Goal: Information Seeking & Learning: Learn about a topic

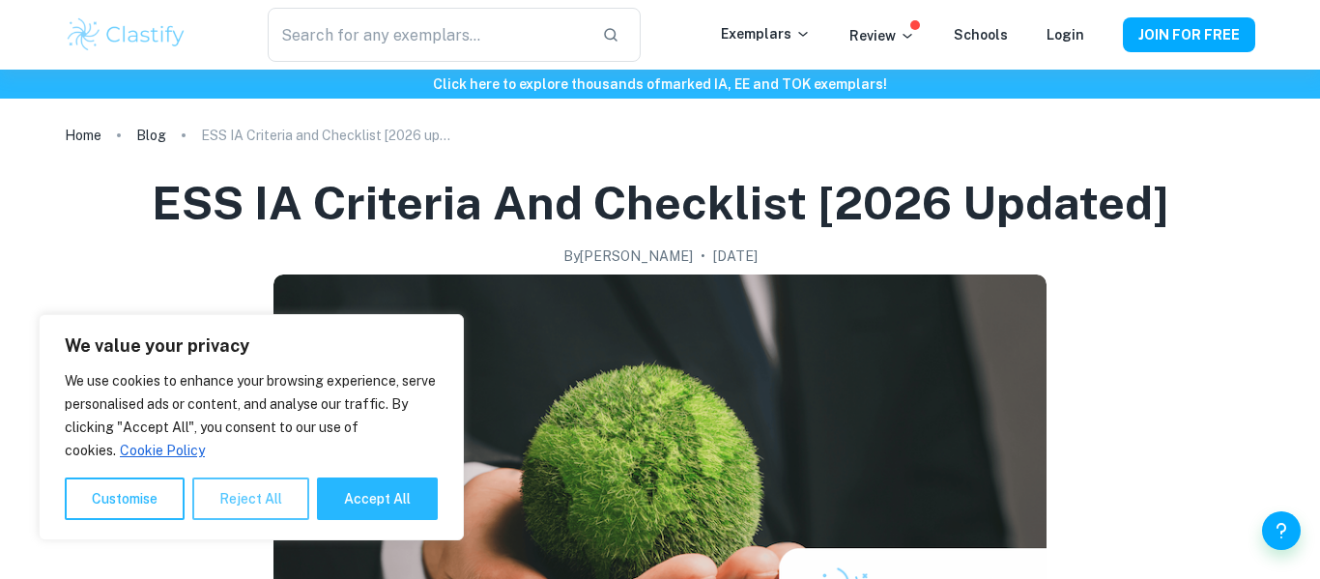
click at [238, 516] on button "Reject All" at bounding box center [250, 498] width 117 height 43
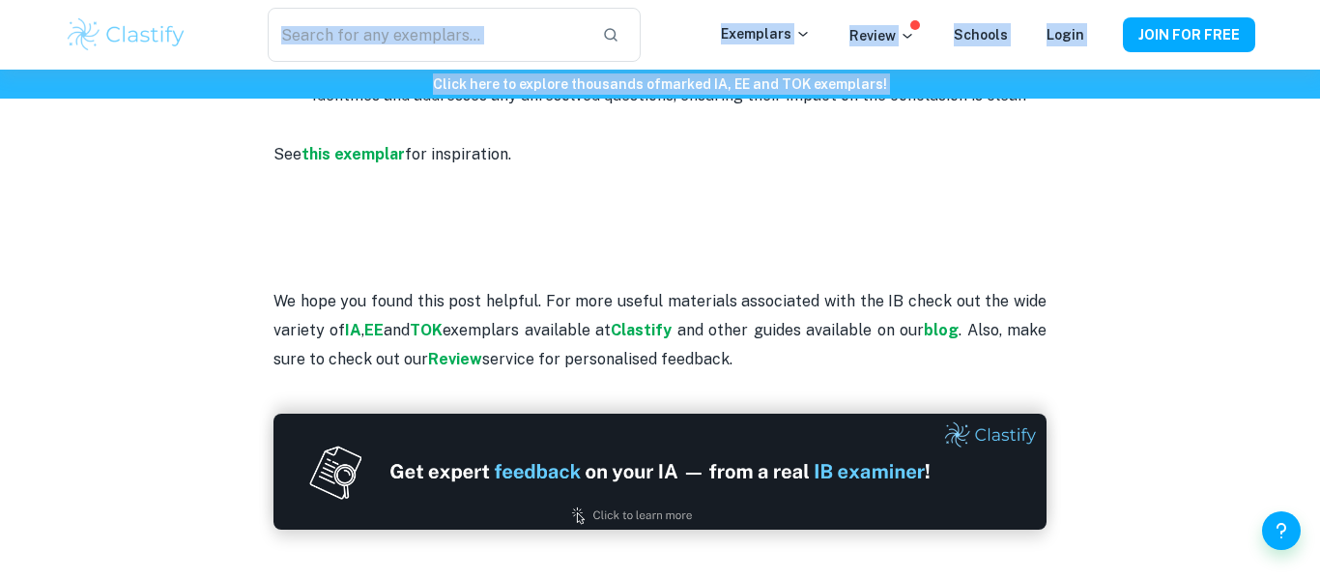
scroll to position [4431, 0]
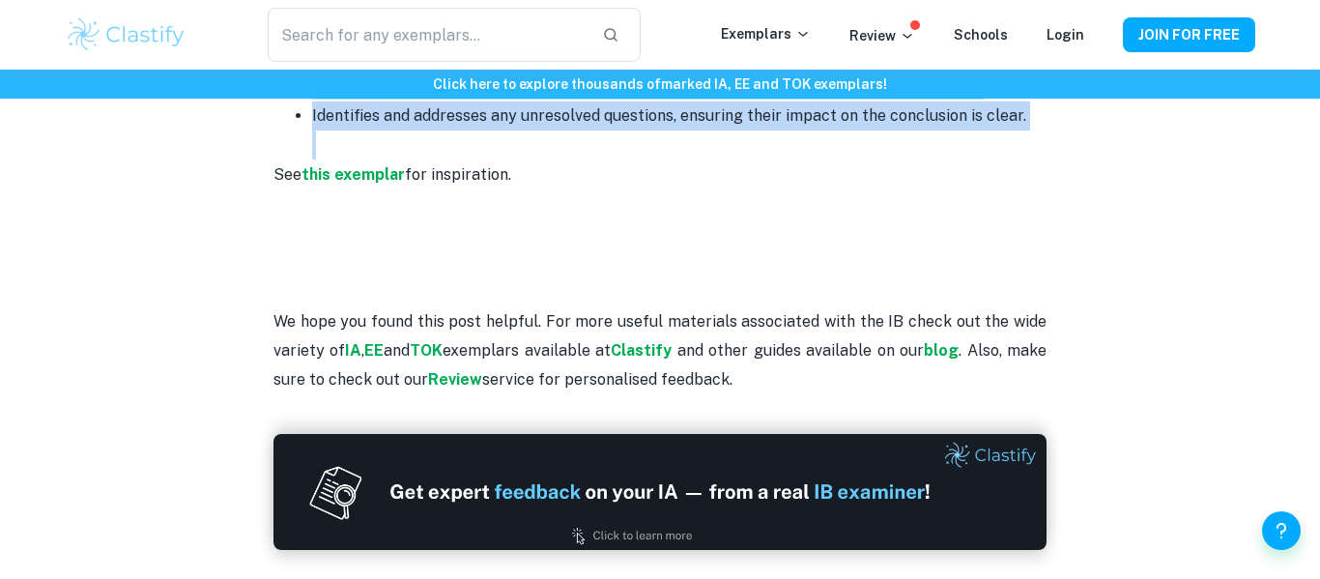
drag, startPoint x: 259, startPoint y: 159, endPoint x: 706, endPoint y: 139, distance: 447.0
copy div "Criterion A: Research question and inquiry (4 points) This criterion looks at h…"
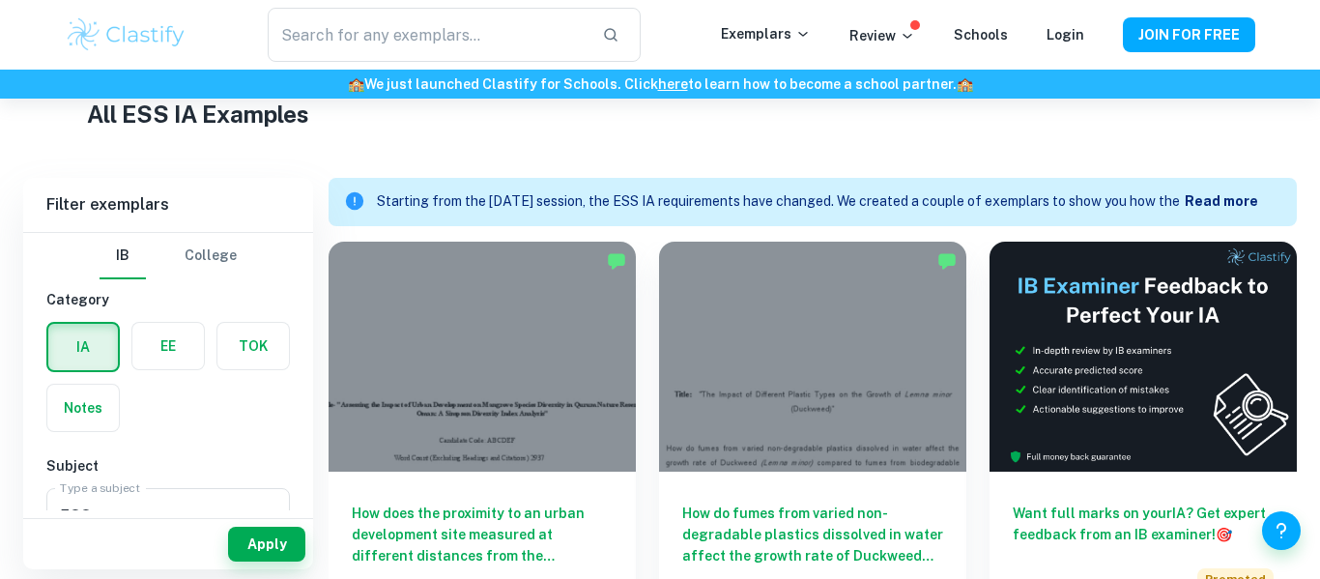
scroll to position [474, 0]
click at [1210, 204] on b "Read more" at bounding box center [1221, 200] width 73 height 15
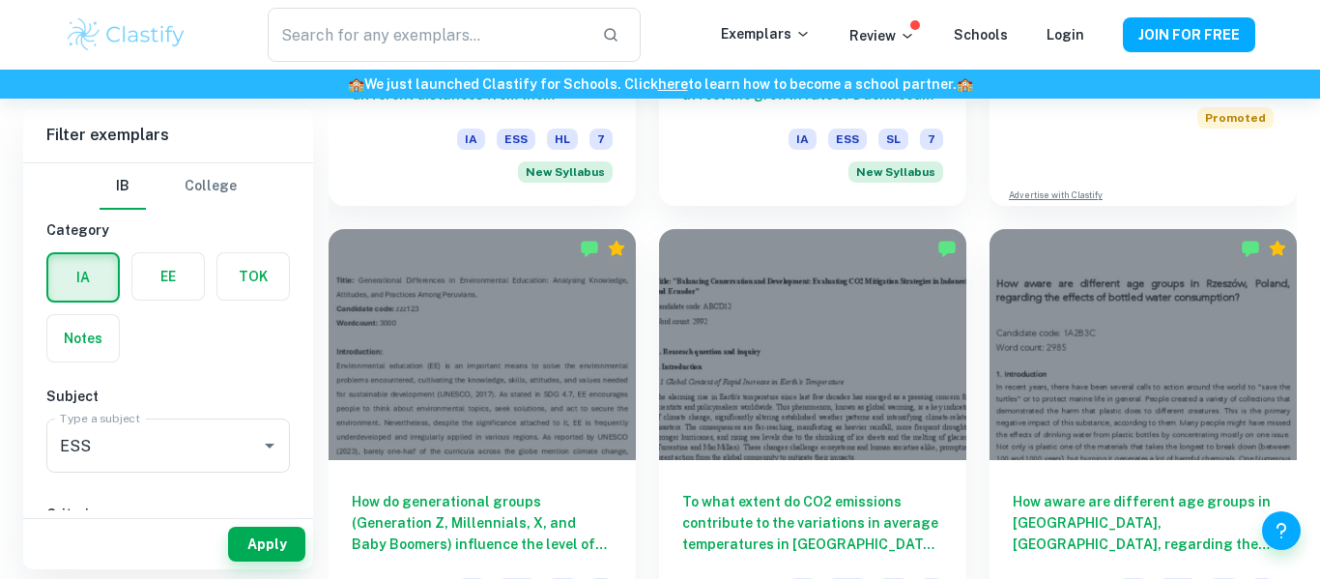
scroll to position [982, 0]
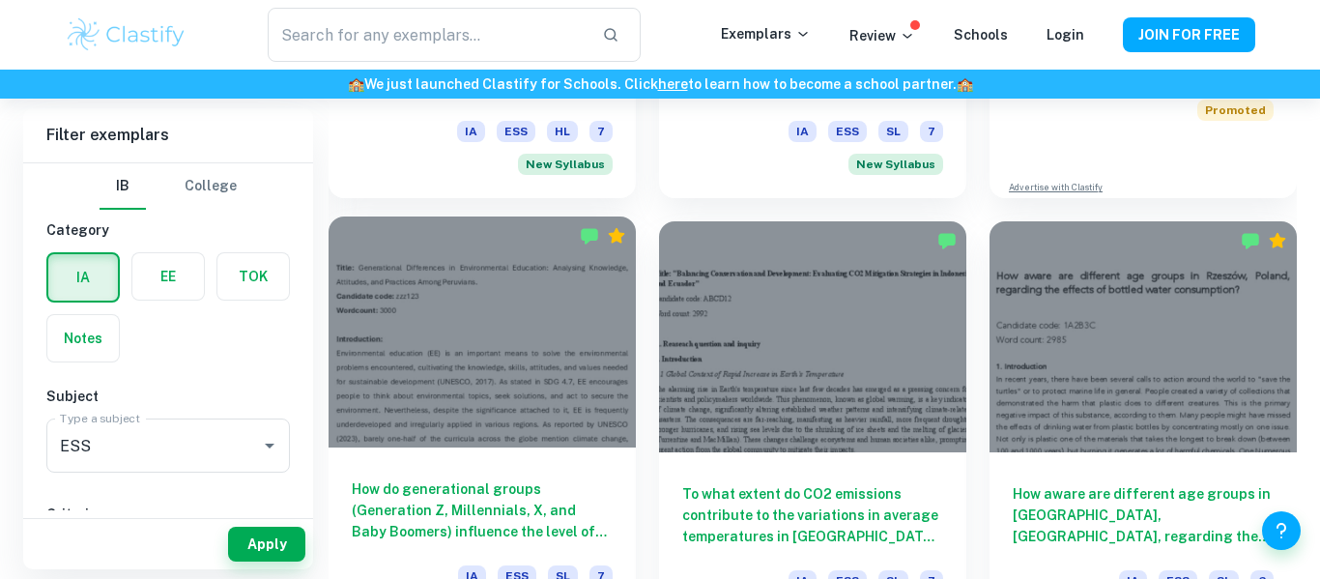
click at [578, 327] on div at bounding box center [482, 332] width 307 height 230
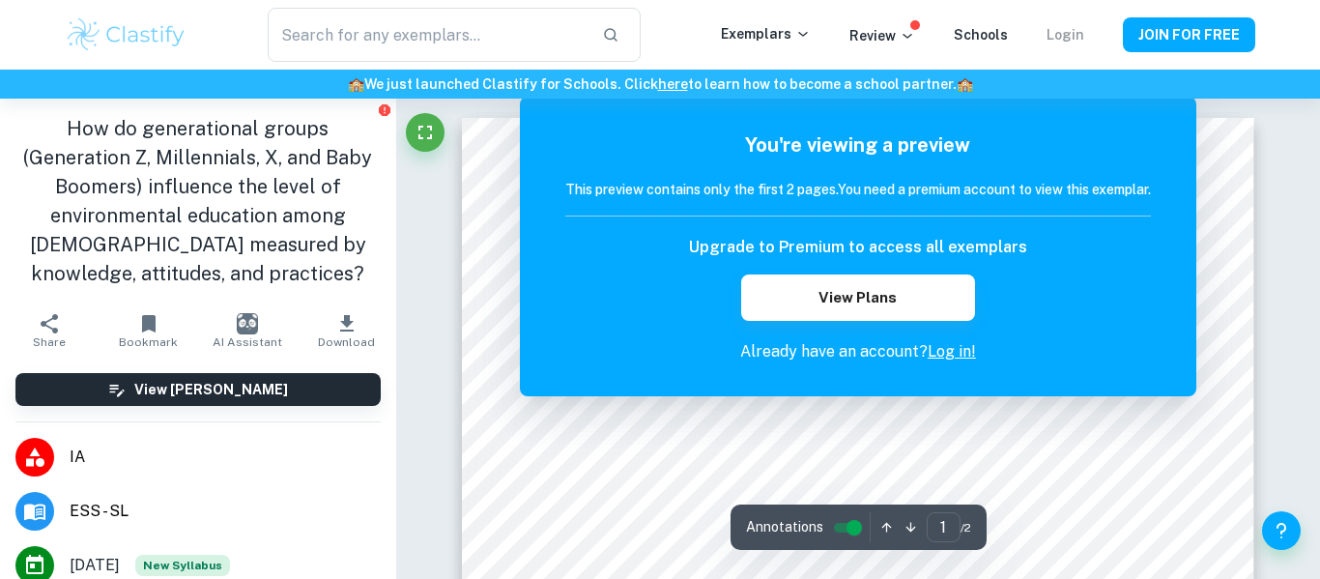
click at [1079, 28] on link "Login" at bounding box center [1066, 34] width 38 height 15
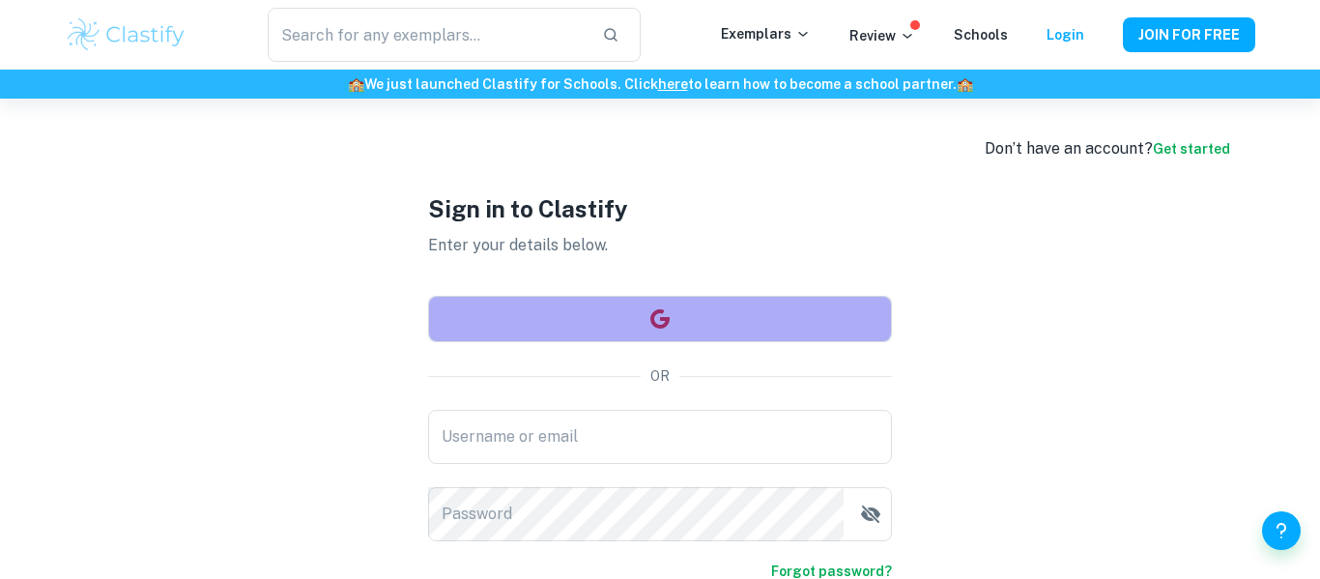
click at [699, 337] on button "button" at bounding box center [660, 319] width 464 height 46
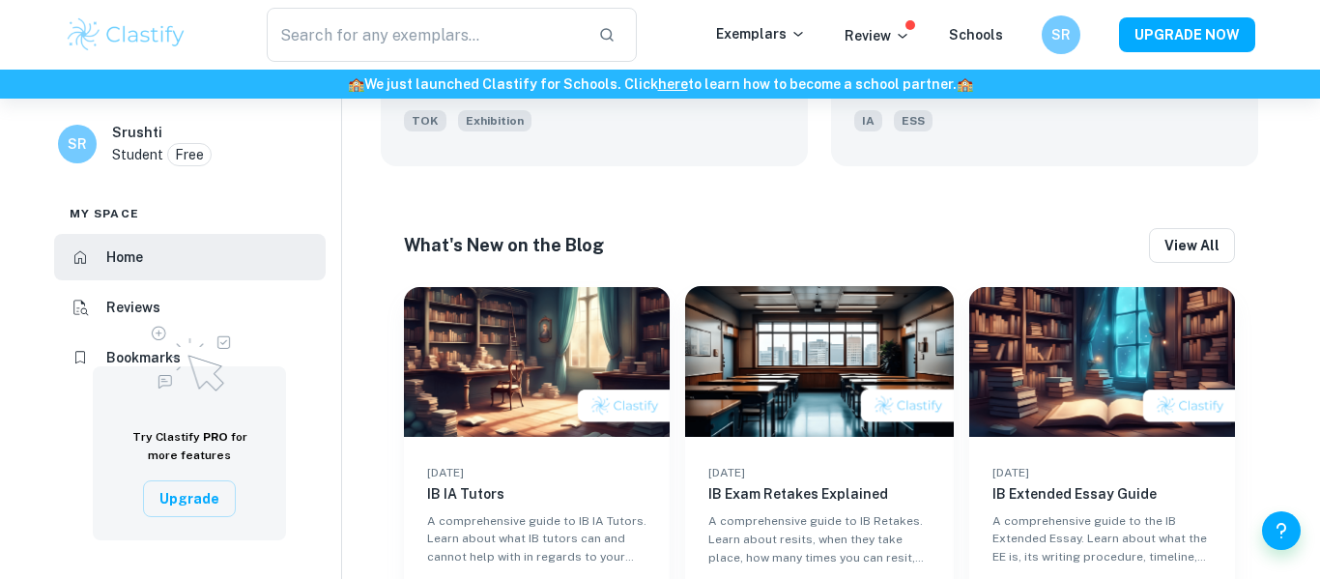
scroll to position [1338, 0]
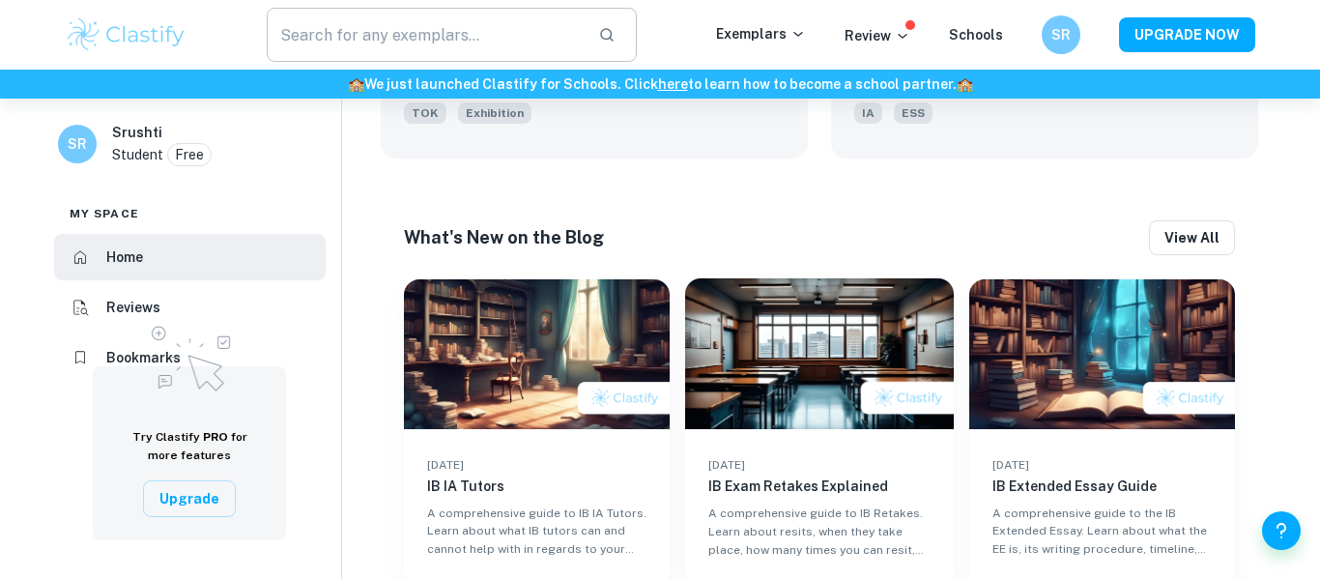
click at [450, 29] on input "text" at bounding box center [425, 35] width 316 height 54
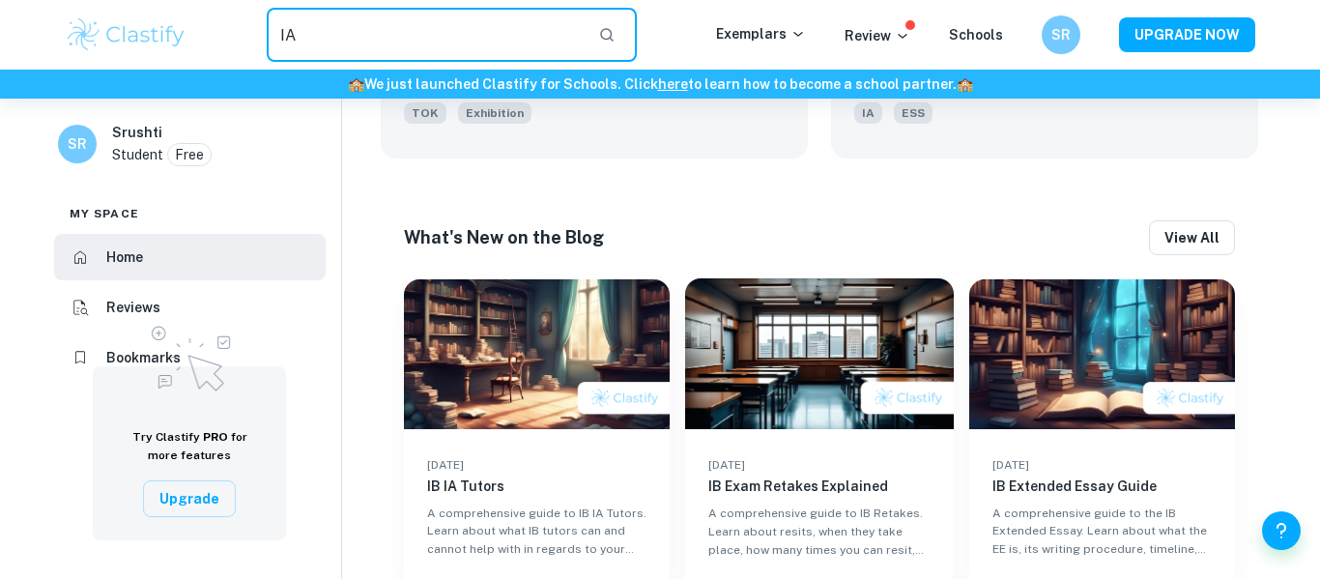
type input "IA"
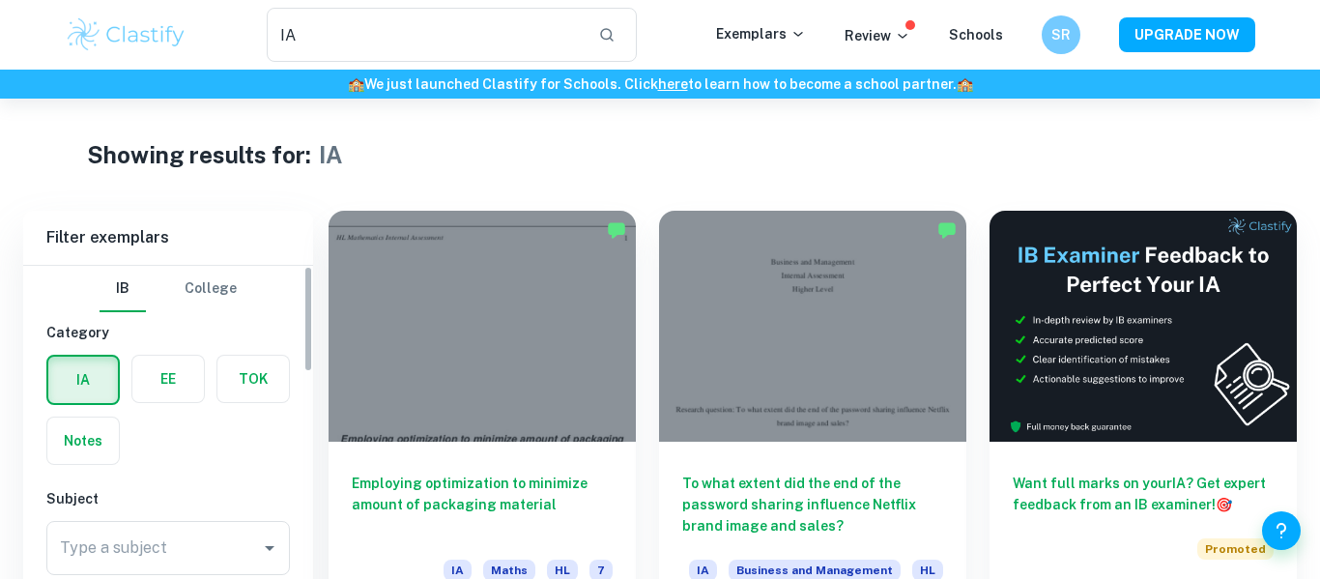
scroll to position [130, 0]
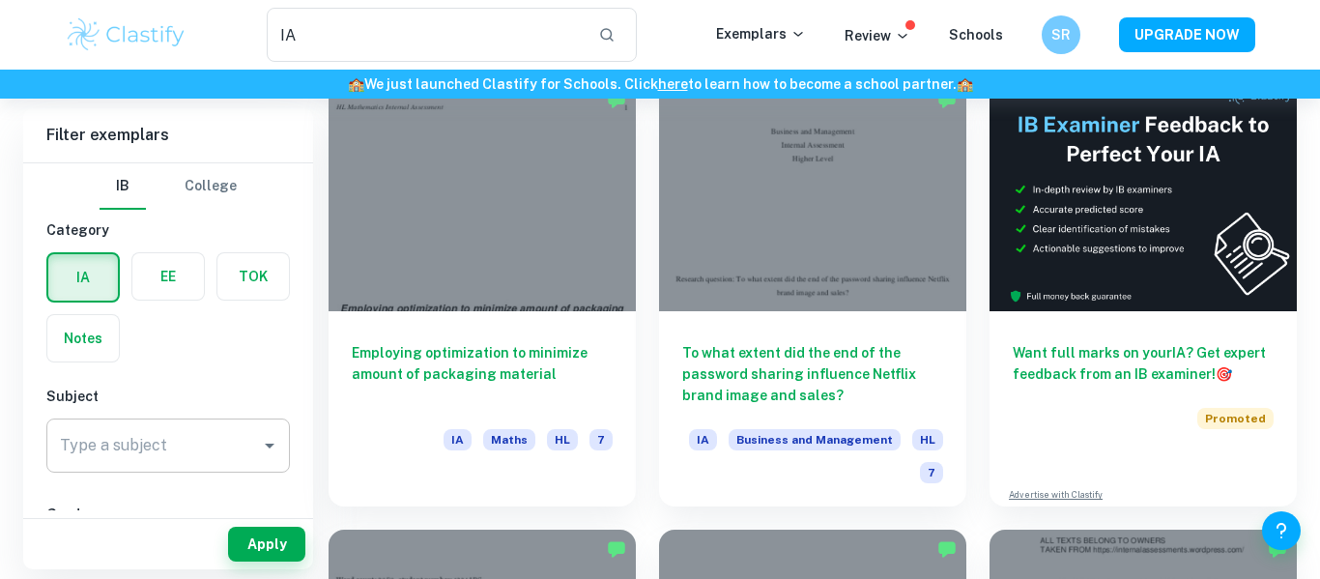
click at [207, 429] on input "Type a subject" at bounding box center [153, 445] width 197 height 37
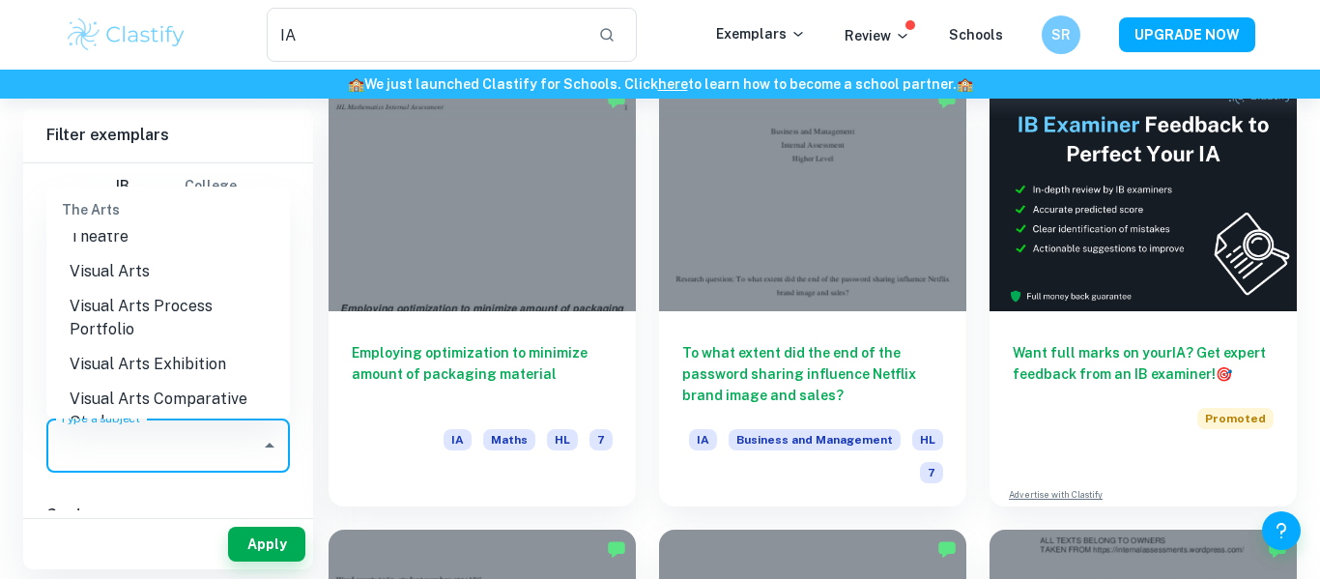
scroll to position [3135, 0]
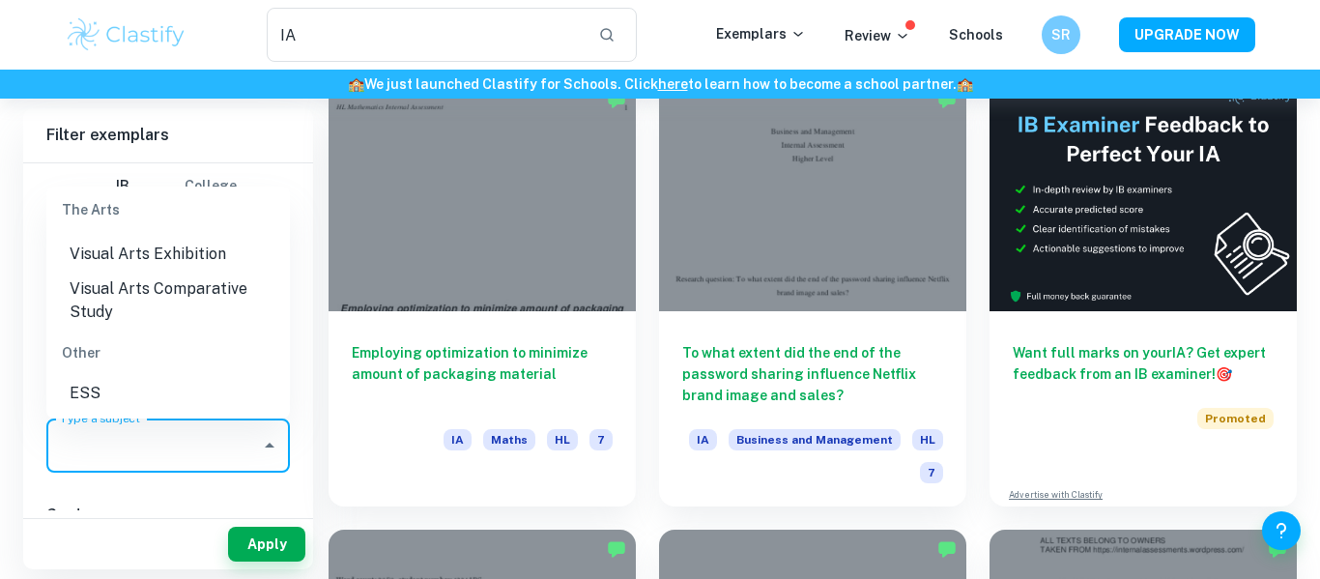
click at [72, 376] on li "ESS" at bounding box center [168, 393] width 244 height 35
type input "ESS"
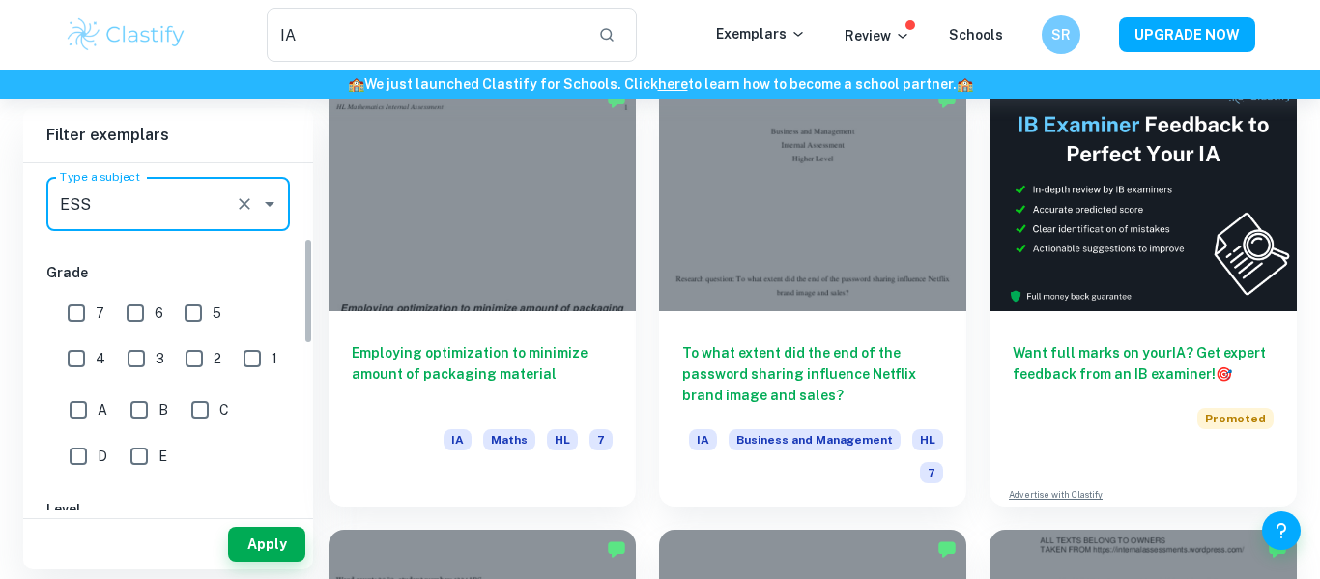
scroll to position [236, 0]
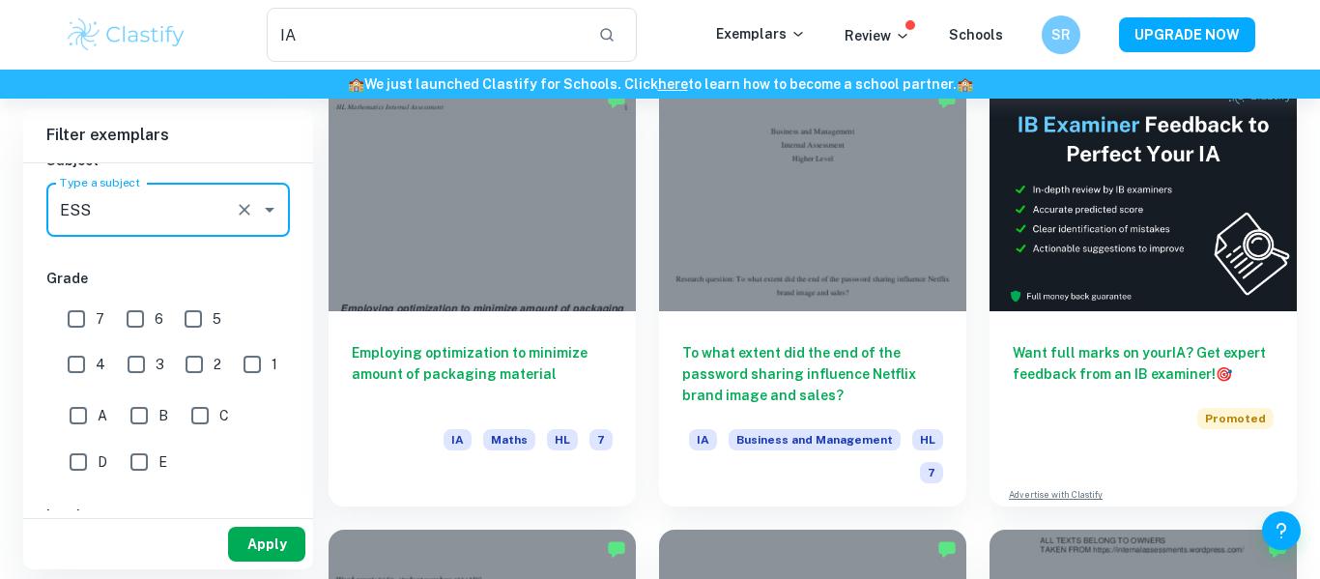
click at [248, 549] on button "Apply" at bounding box center [266, 544] width 77 height 35
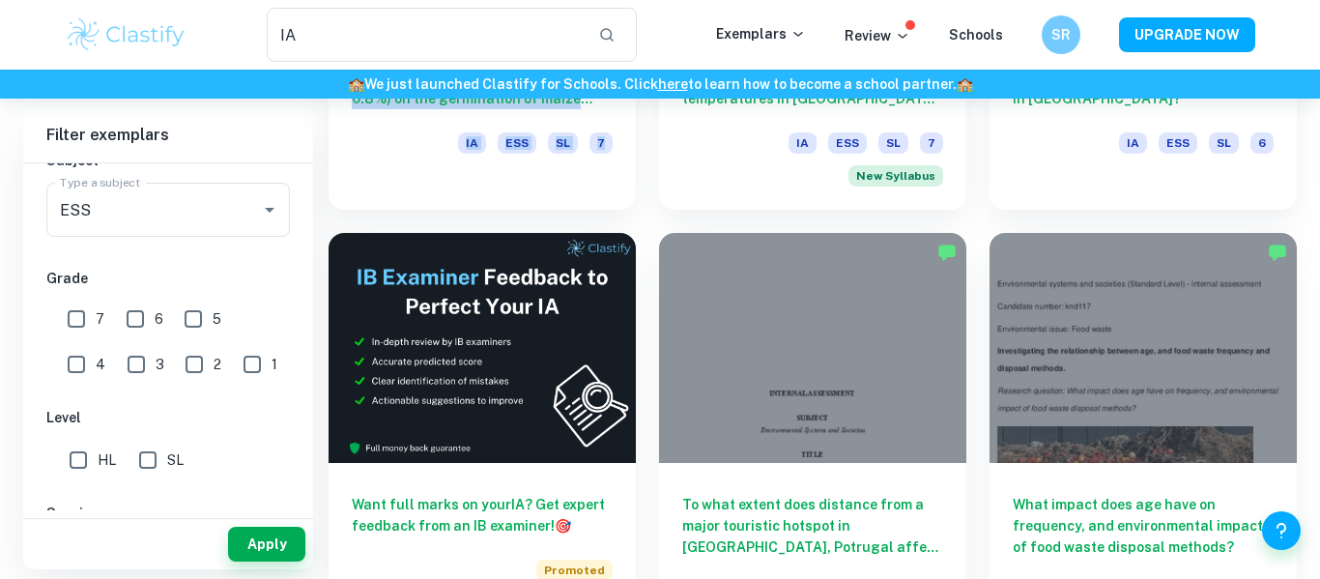
scroll to position [2560, 0]
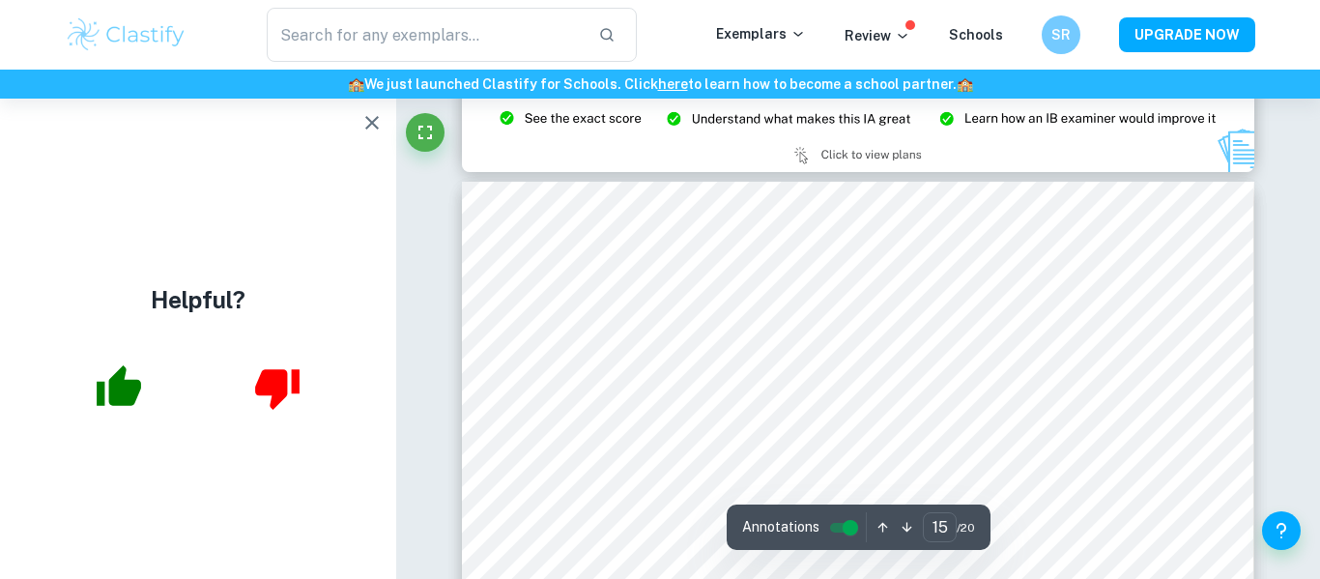
scroll to position [16244, 0]
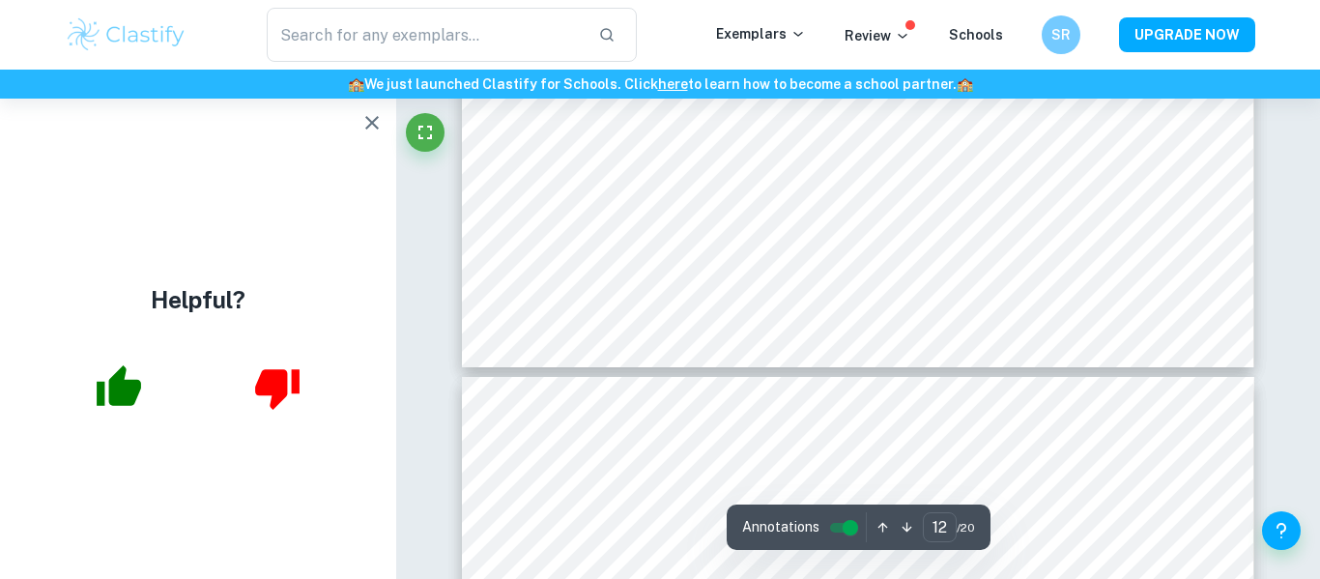
type input "11"
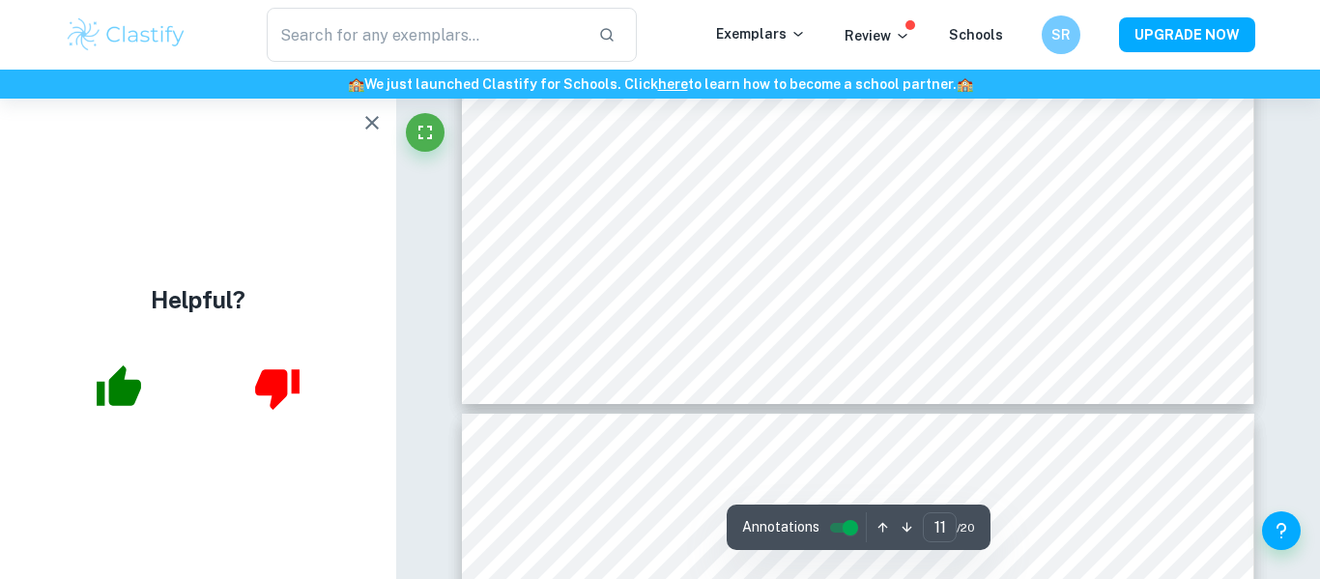
scroll to position [12322, 0]
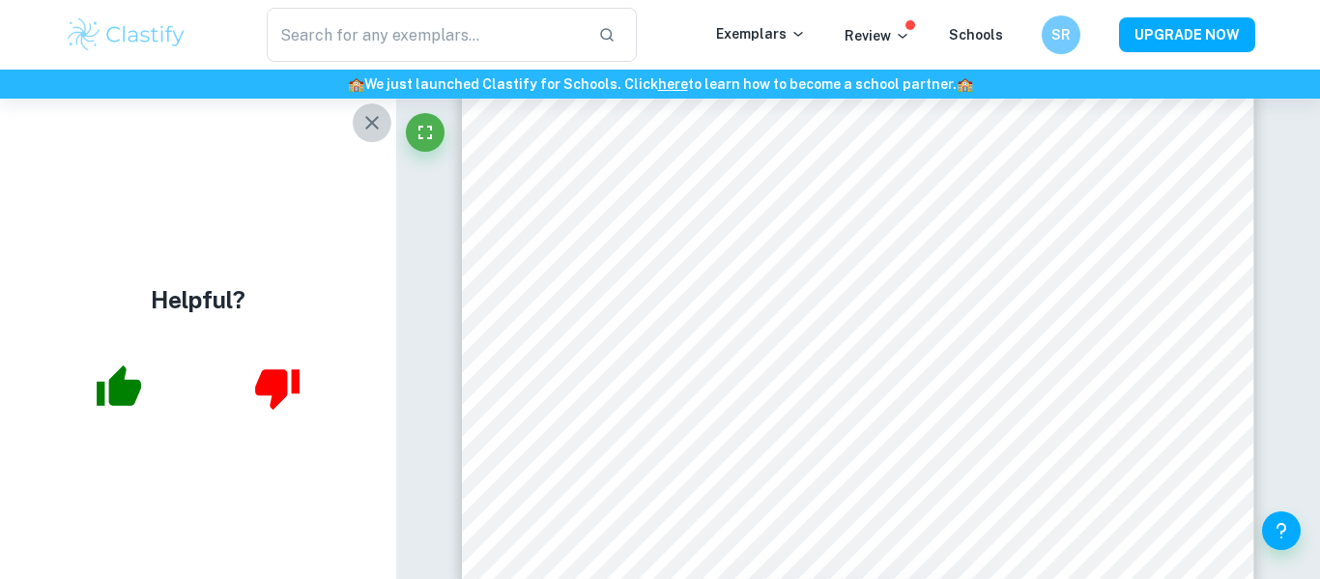
click at [370, 127] on icon "button" at bounding box center [372, 122] width 23 height 23
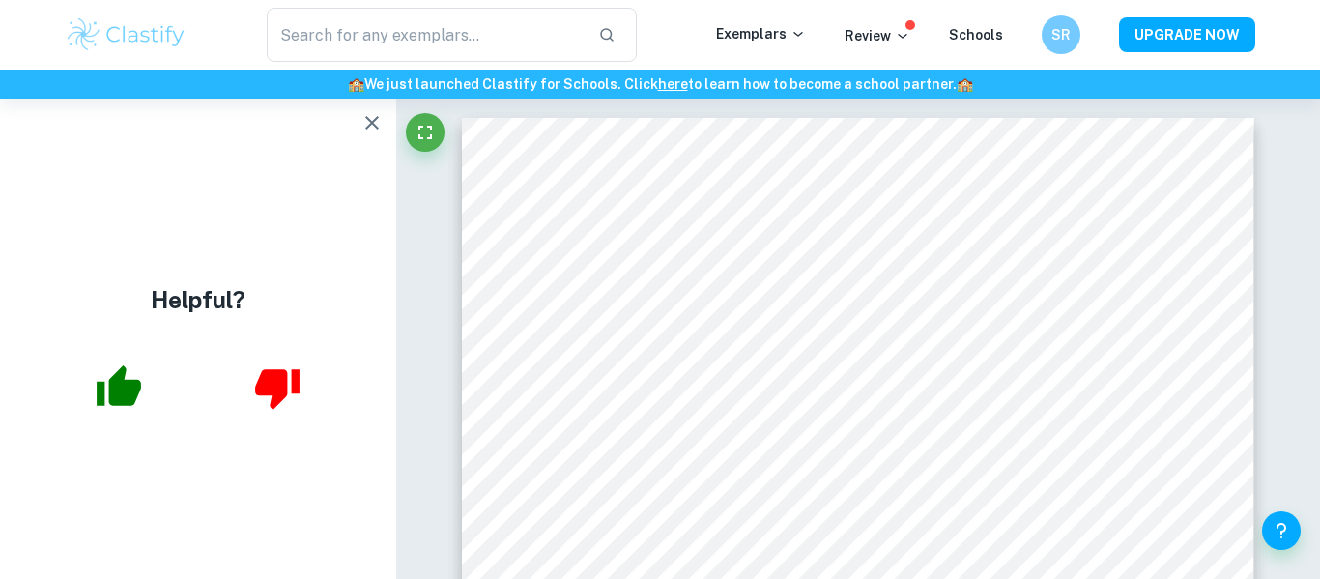
click at [353, 118] on button "button" at bounding box center [372, 122] width 39 height 39
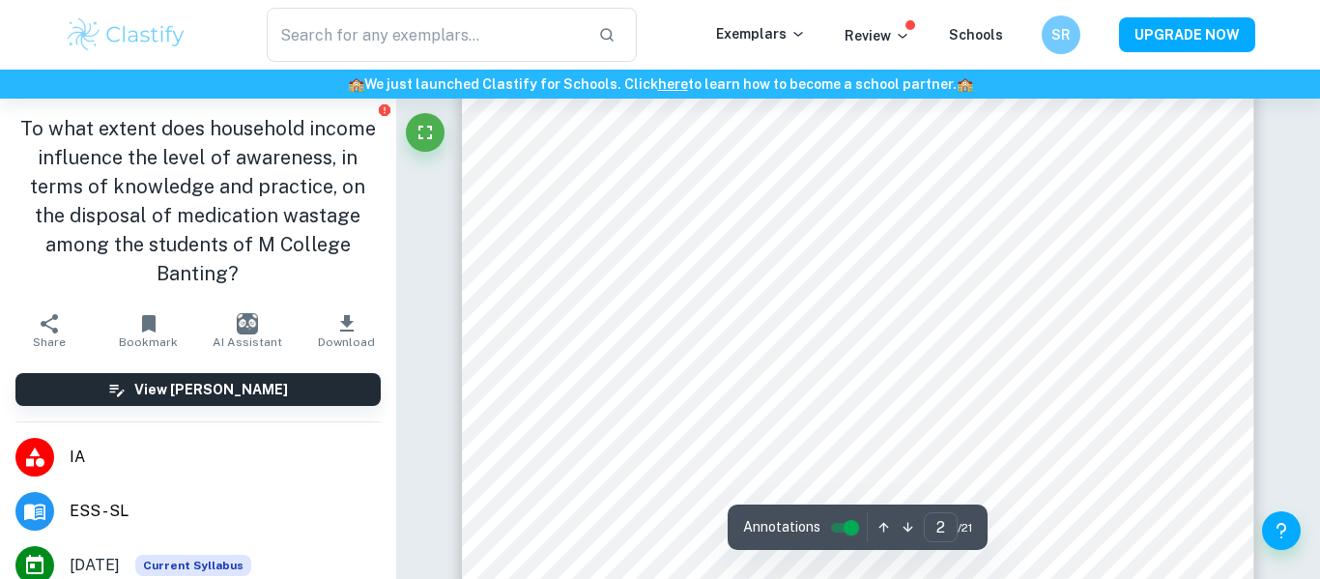
scroll to position [1583, 0]
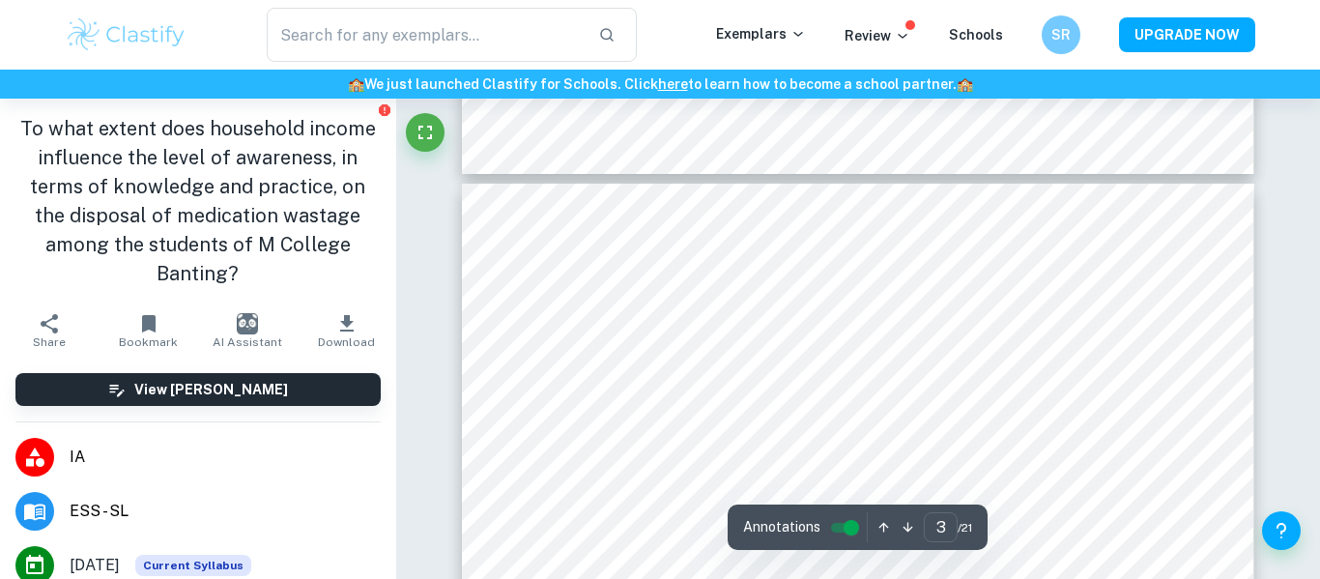
type input "4"
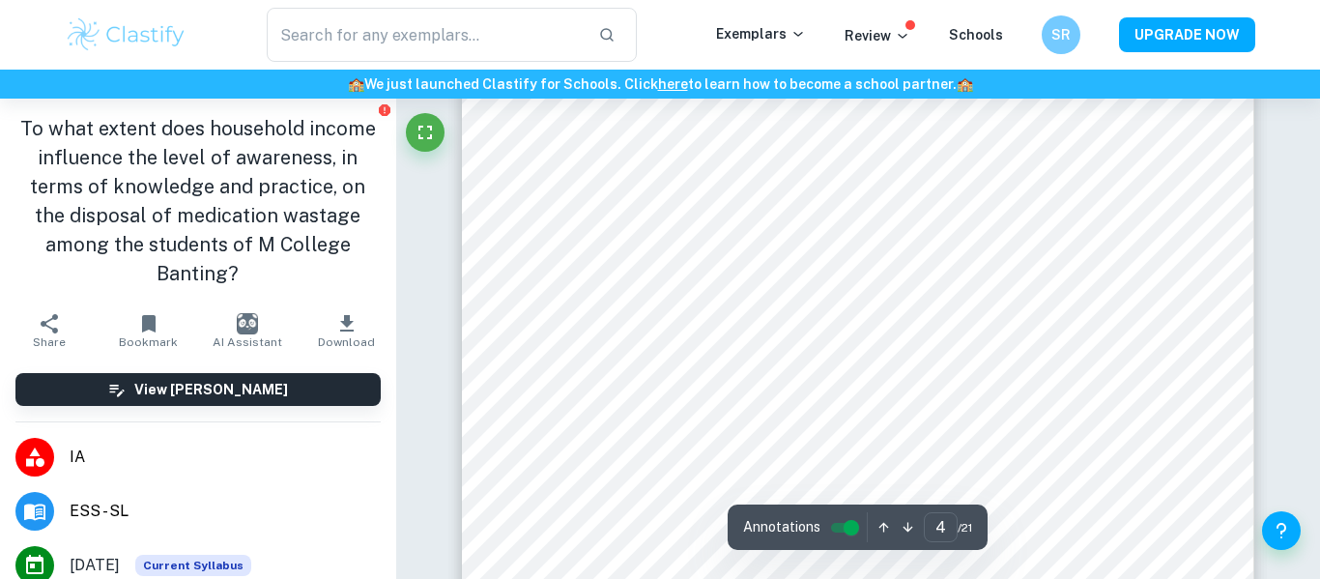
scroll to position [3772, 0]
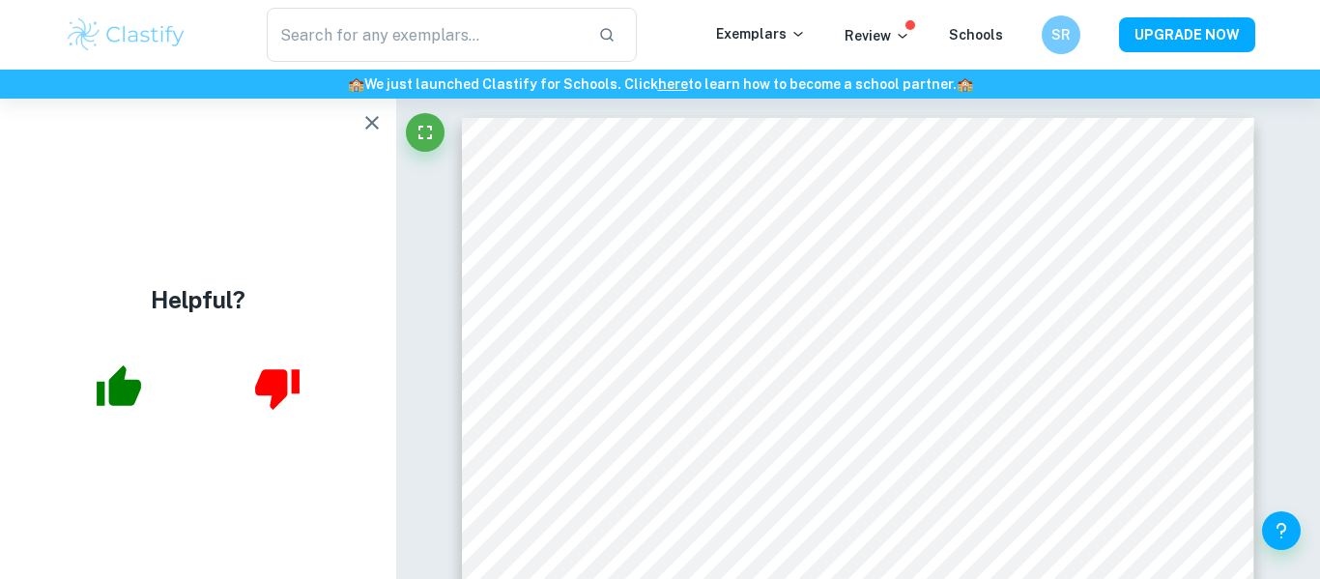
click at [374, 120] on icon "button" at bounding box center [372, 123] width 14 height 14
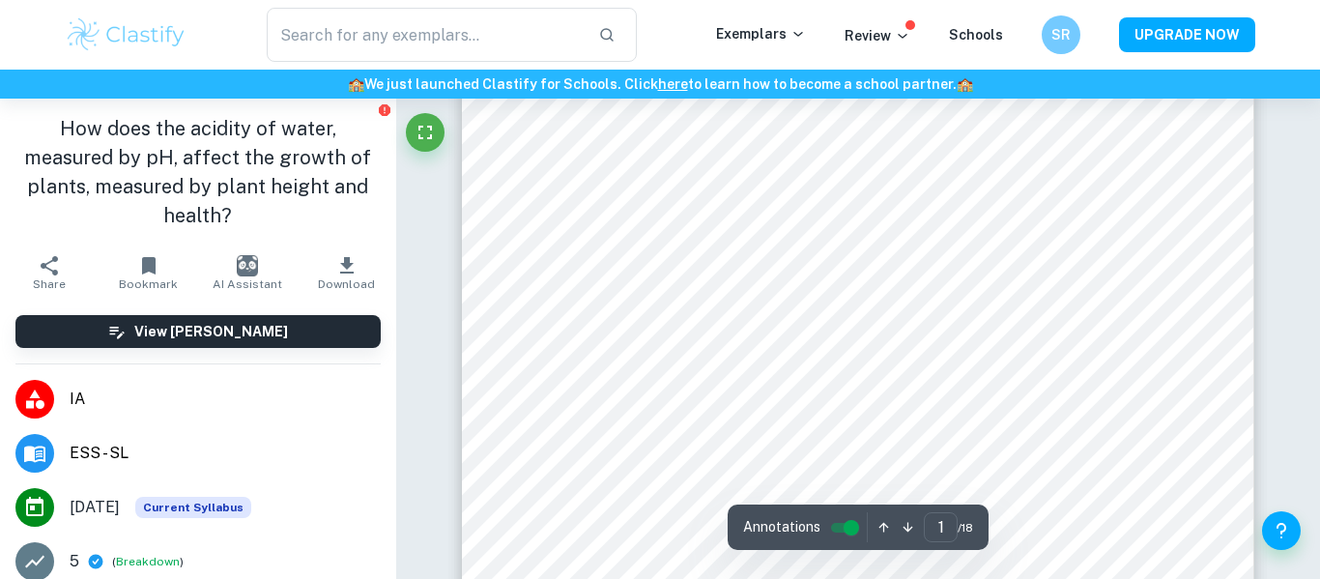
scroll to position [386, 0]
type input "2"
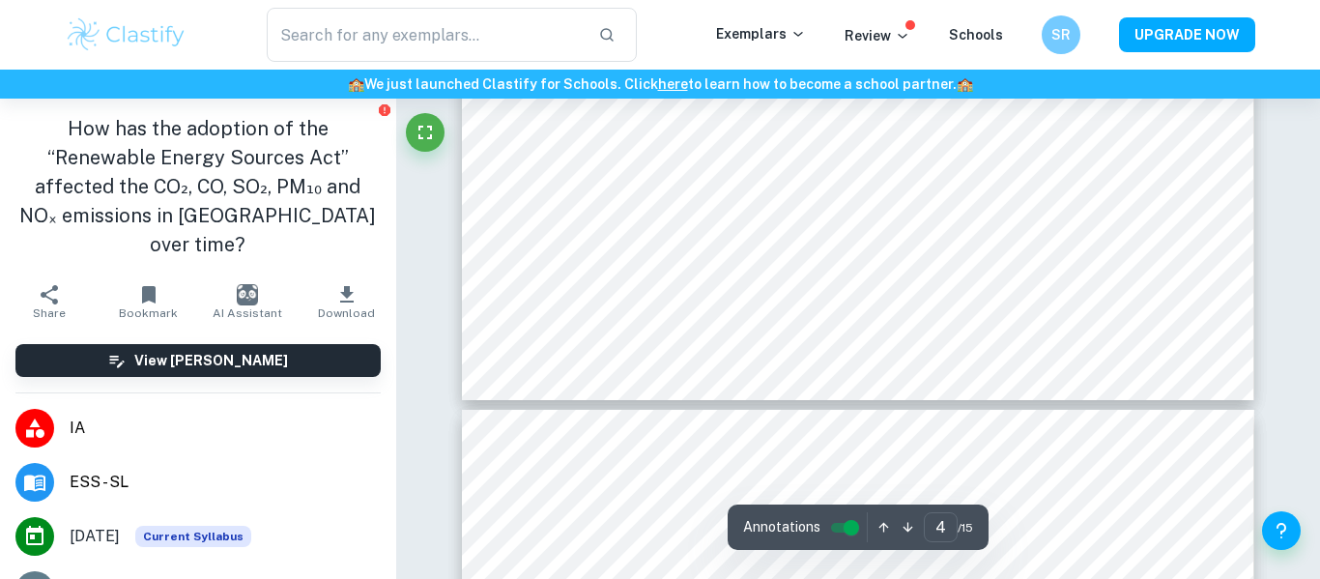
scroll to position [3406, 0]
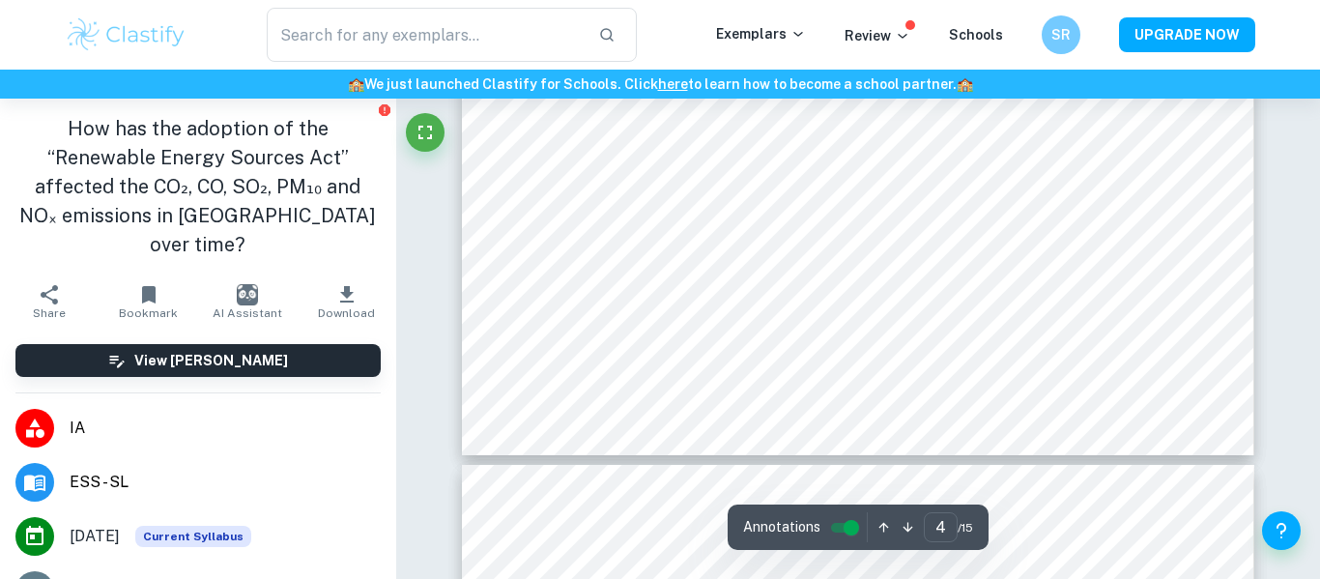
type input "5"
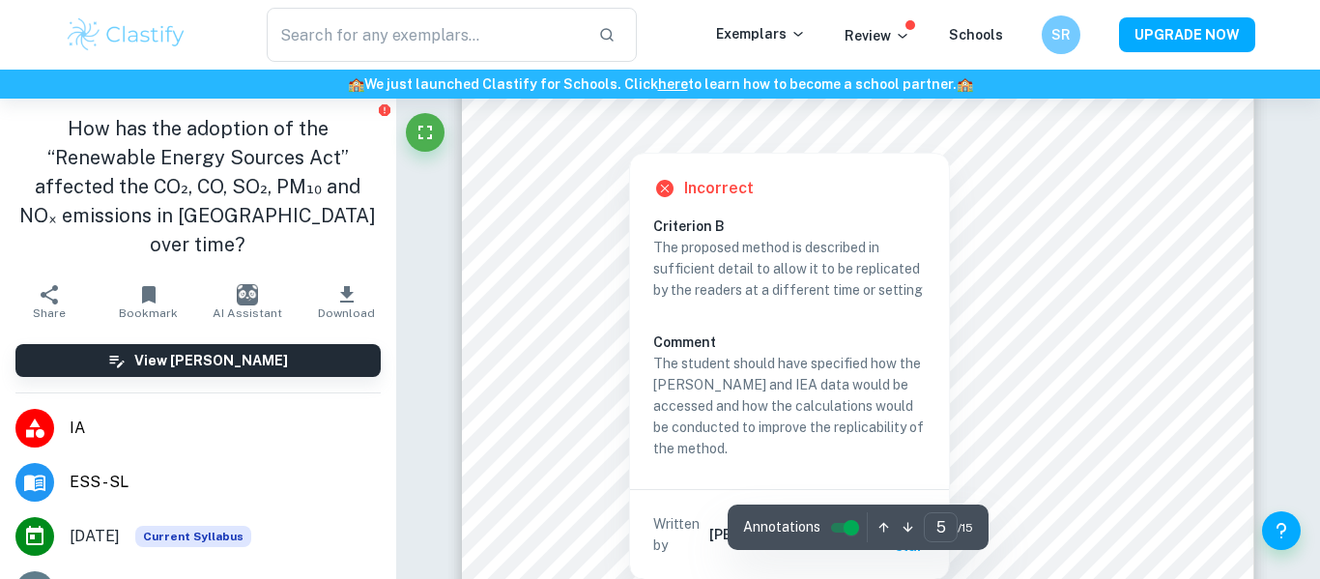
scroll to position [5184, 0]
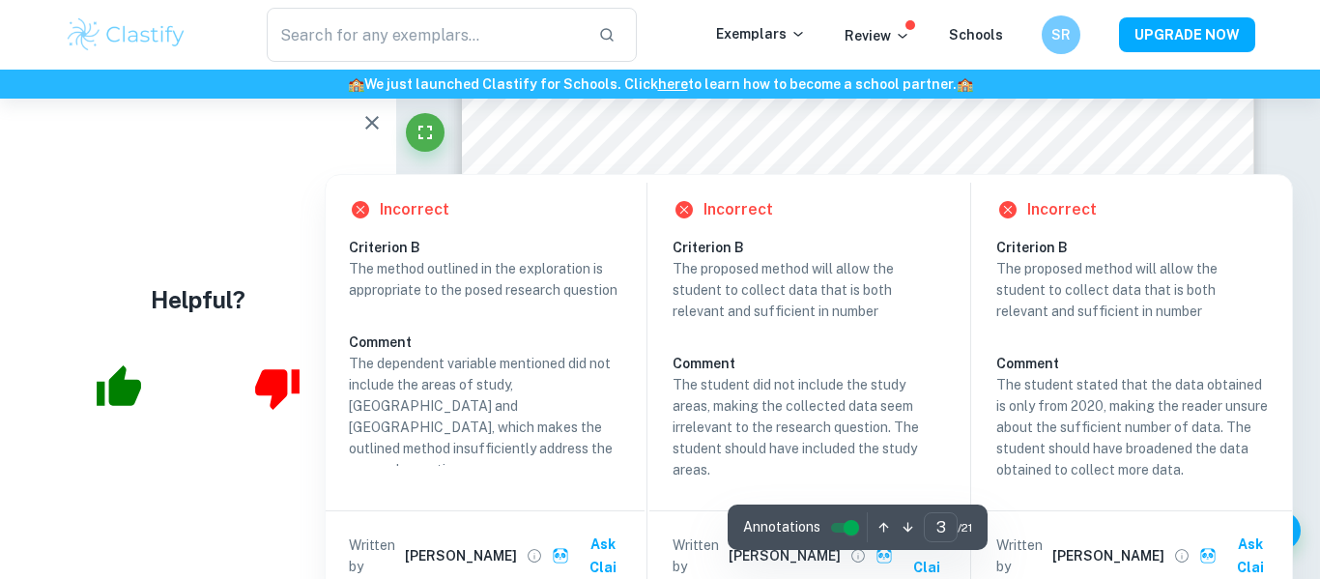
scroll to position [3108, 0]
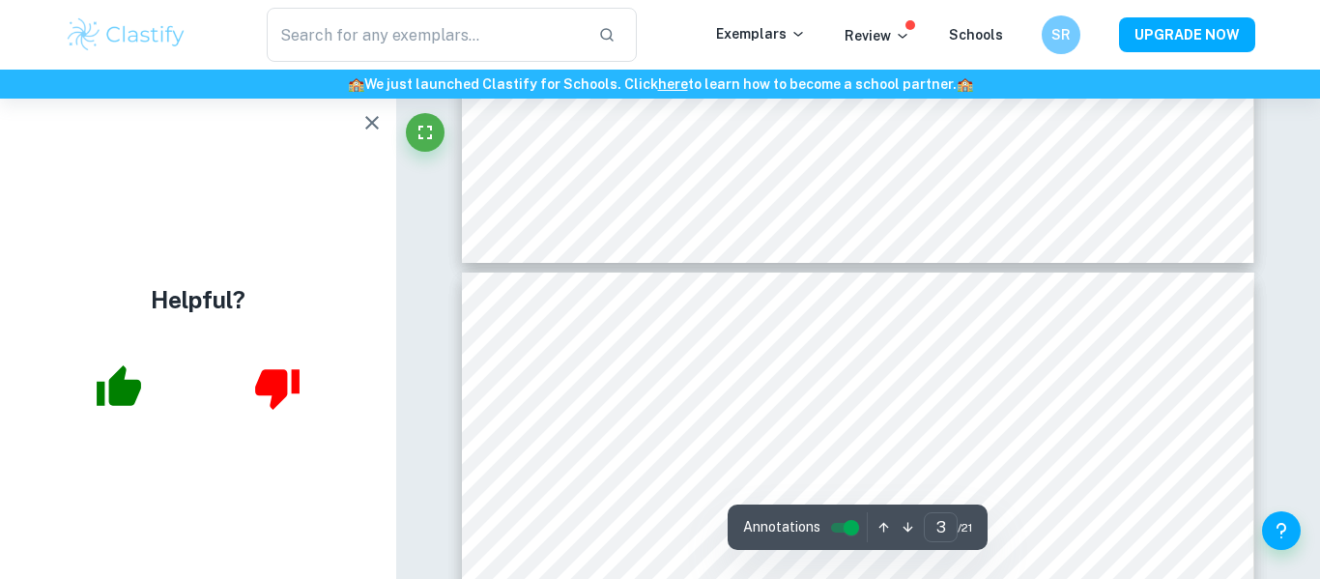
type input "4"
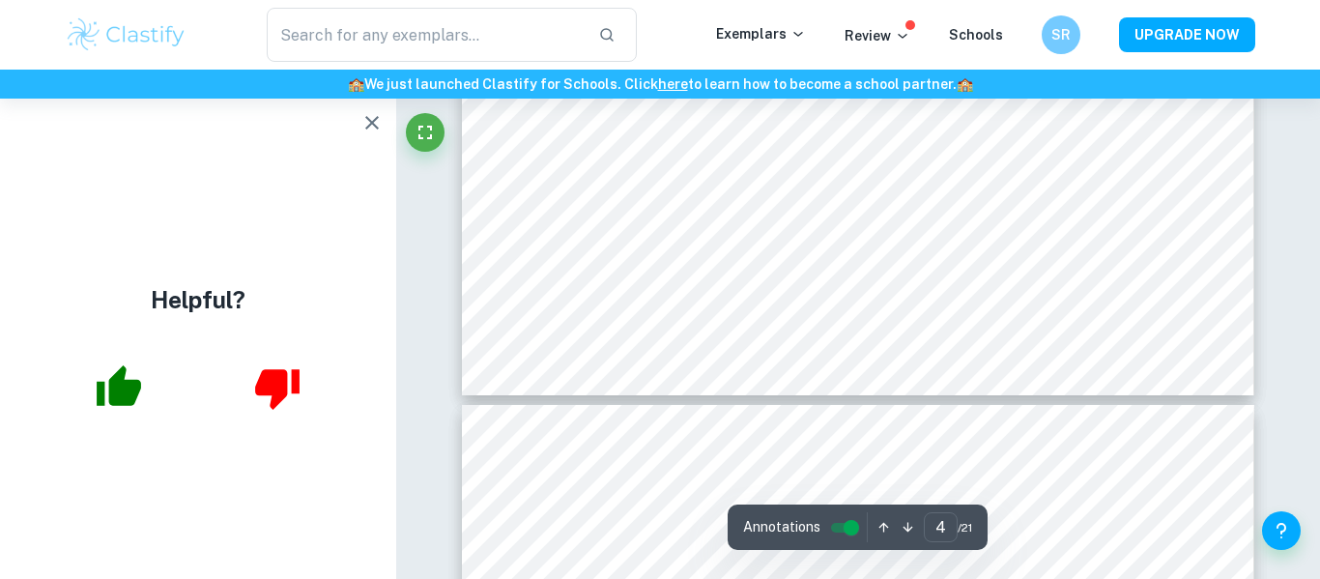
scroll to position [4105, 0]
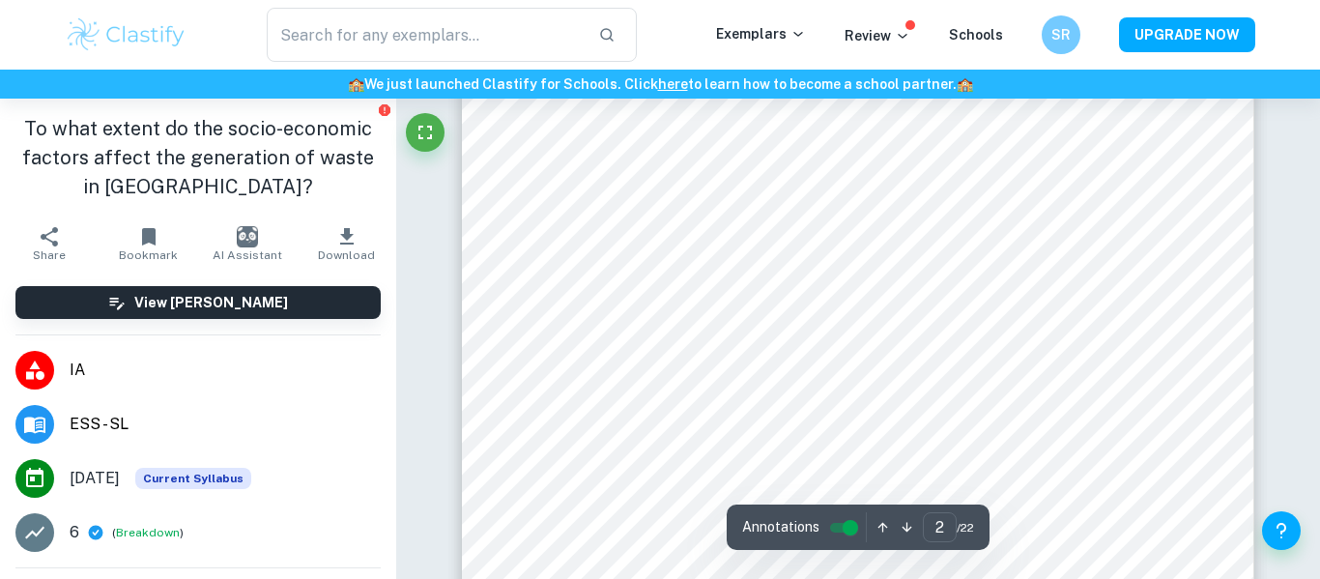
scroll to position [1864, 0]
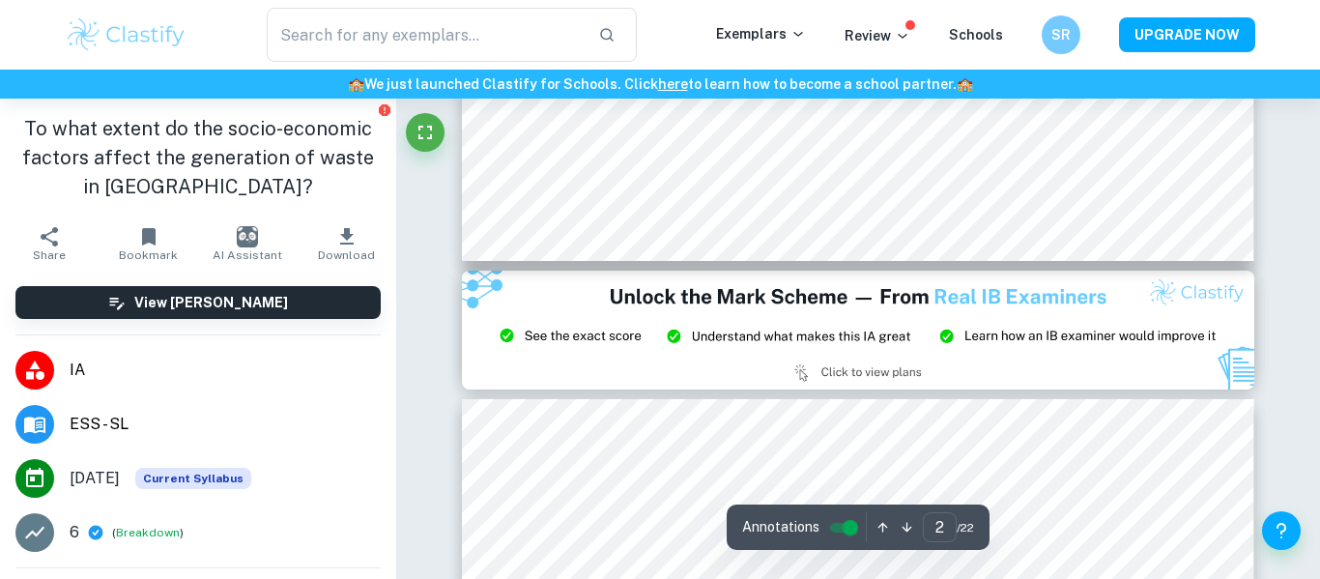
type input "3"
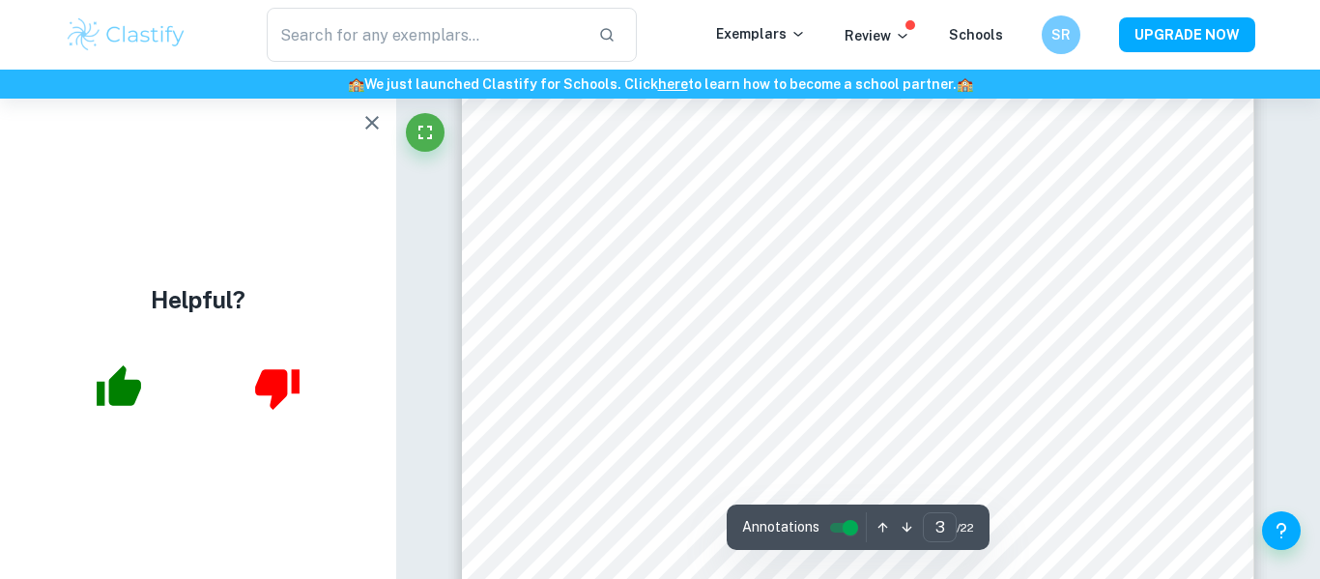
scroll to position [2990, 0]
click at [376, 120] on icon "button" at bounding box center [372, 122] width 23 height 23
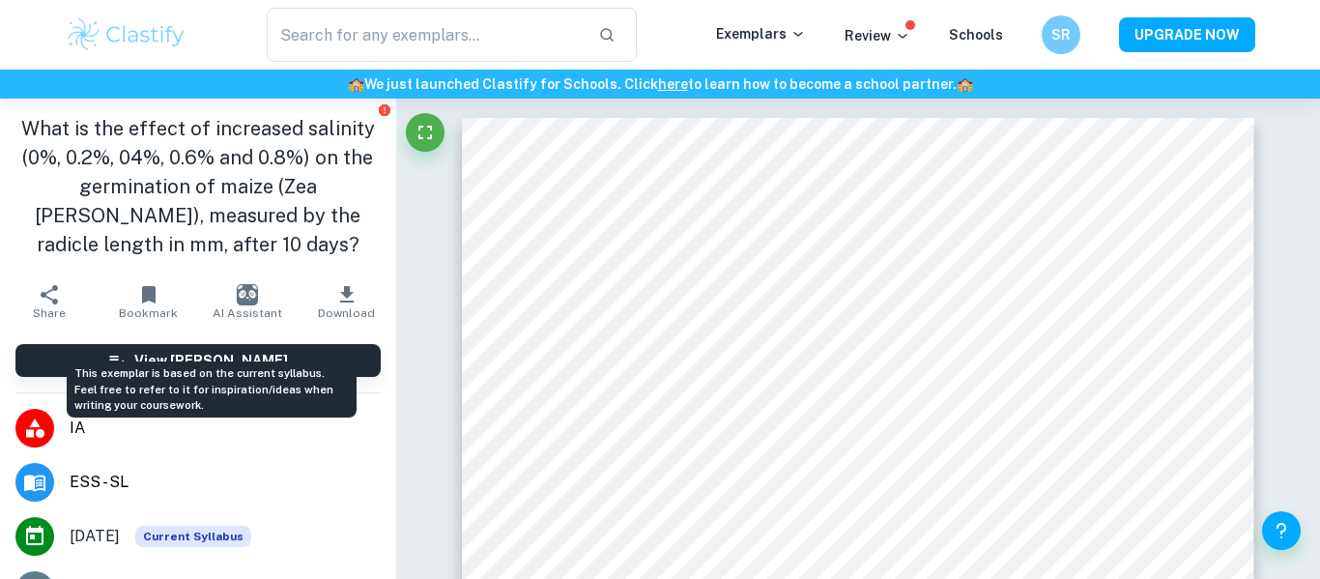
scroll to position [199, 0]
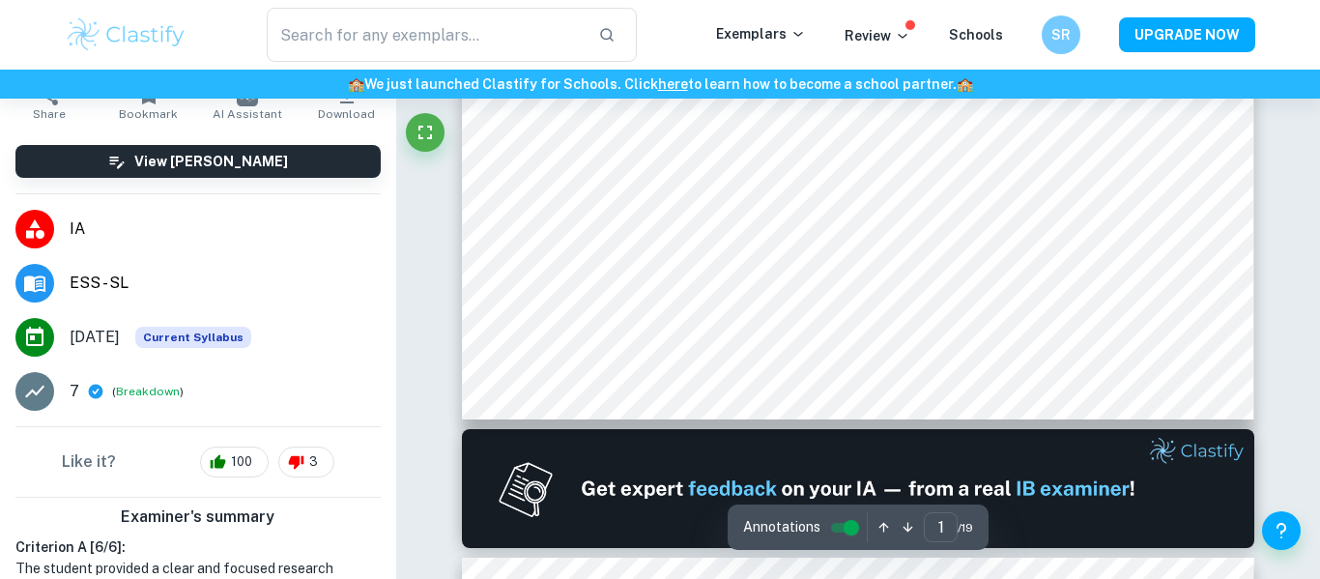
type input "2"
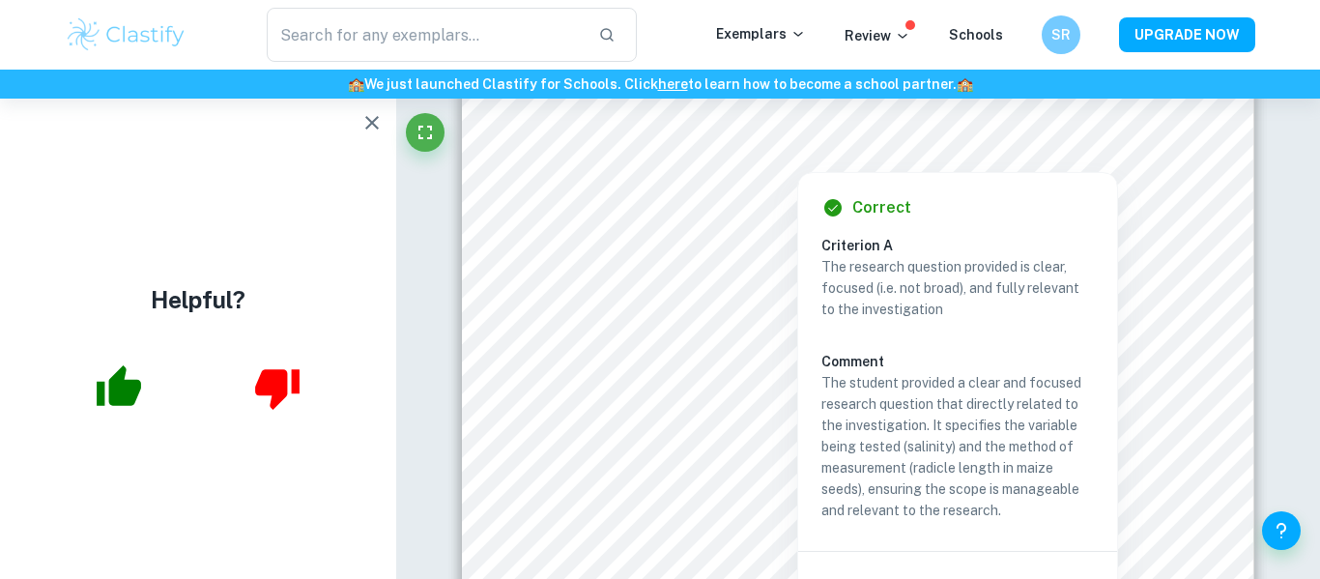
scroll to position [0, 0]
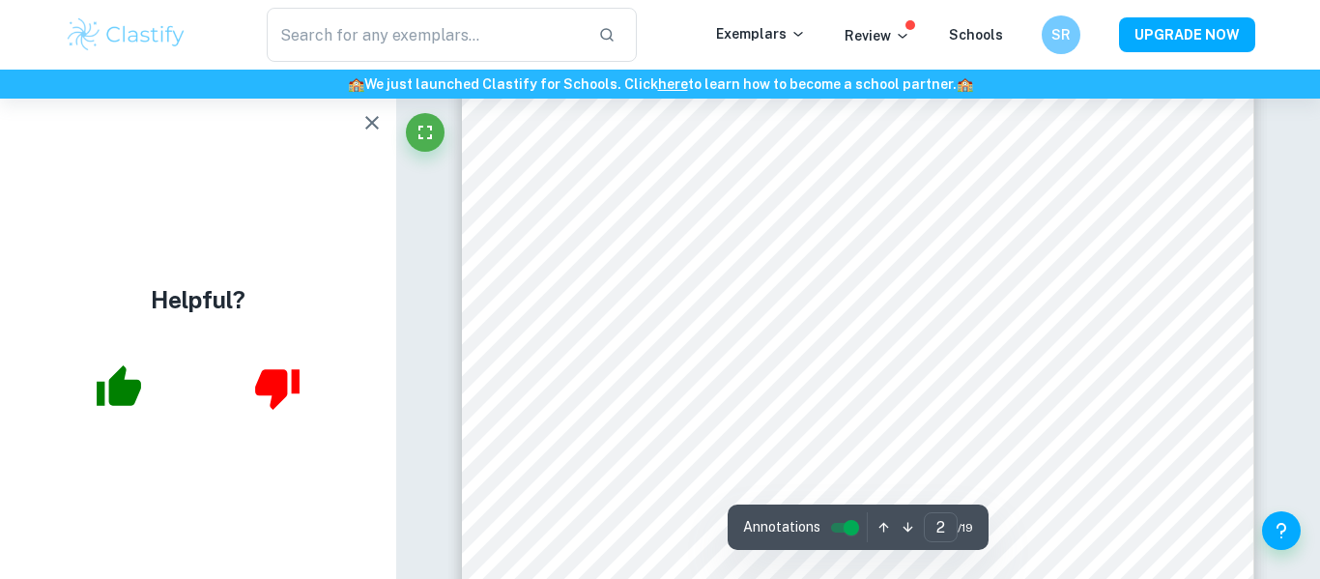
click at [372, 126] on icon "button" at bounding box center [372, 122] width 23 height 23
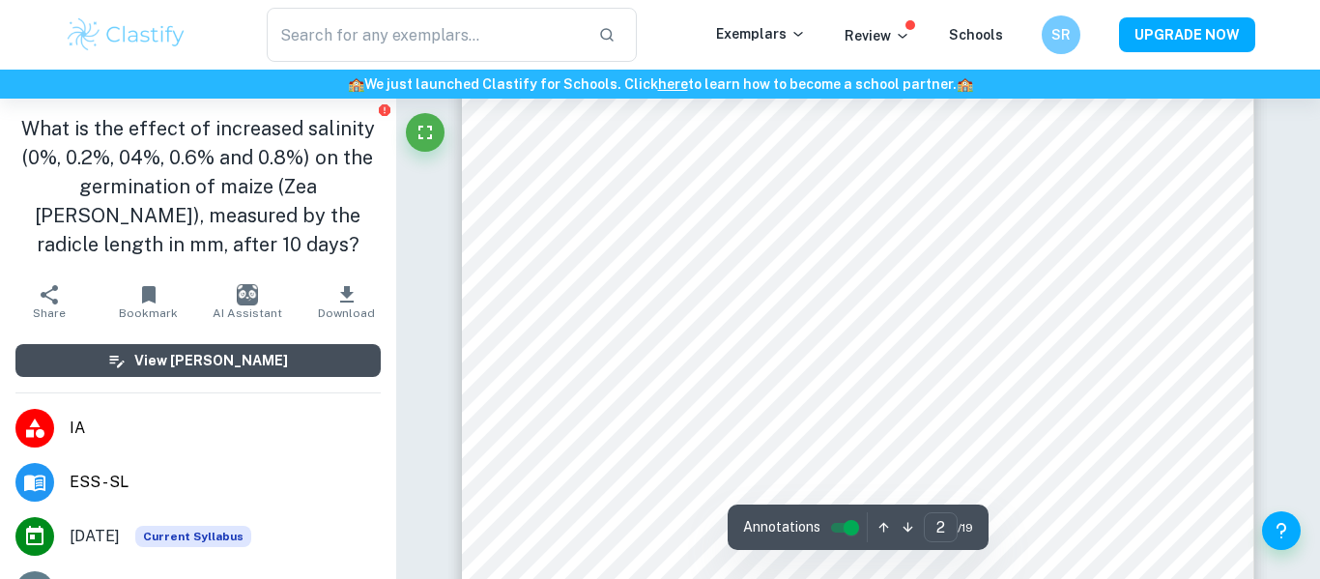
scroll to position [1395, 0]
